Goal: Task Accomplishment & Management: Manage account settings

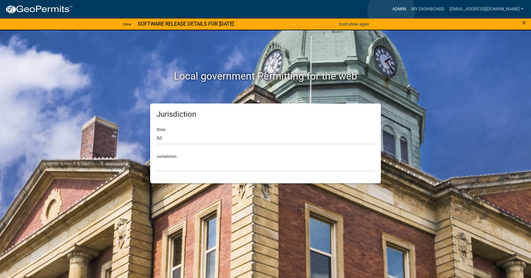
click at [391, 11] on link "Admin" at bounding box center [398, 9] width 19 height 12
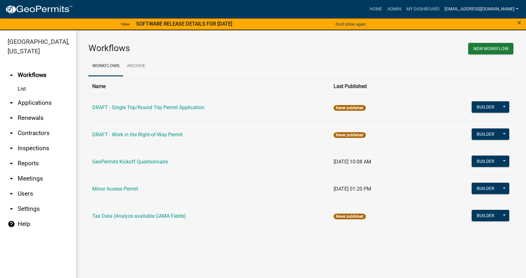
click at [483, 9] on link "[EMAIL_ADDRESS][DOMAIN_NAME]" at bounding box center [481, 9] width 79 height 12
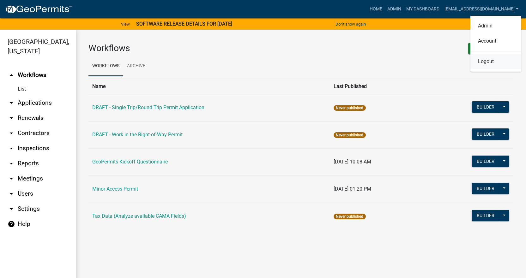
click at [489, 64] on link "Logout" at bounding box center [495, 61] width 51 height 15
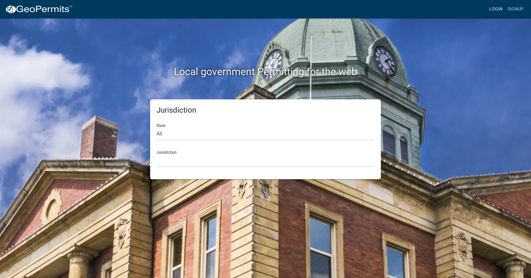
click at [494, 9] on link "Login" at bounding box center [495, 9] width 18 height 12
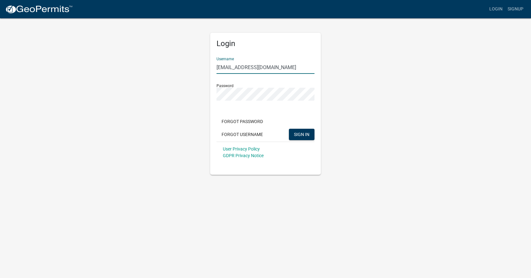
click at [252, 69] on input "[EMAIL_ADDRESS][DOMAIN_NAME]" at bounding box center [265, 67] width 98 height 13
type input "jocoSRstaff"
